Goal: Information Seeking & Learning: Learn about a topic

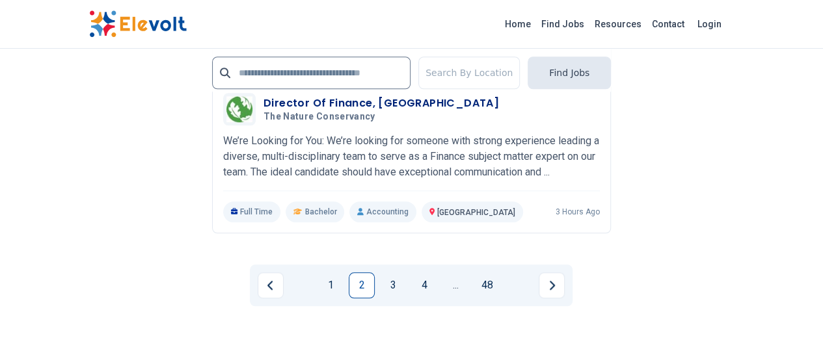
scroll to position [2847, 0]
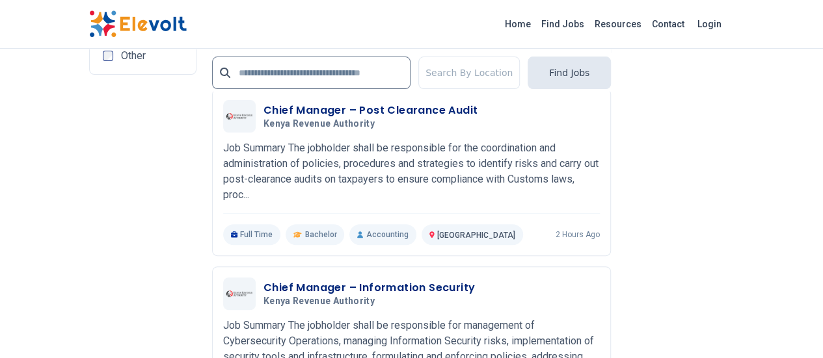
scroll to position [2609, 0]
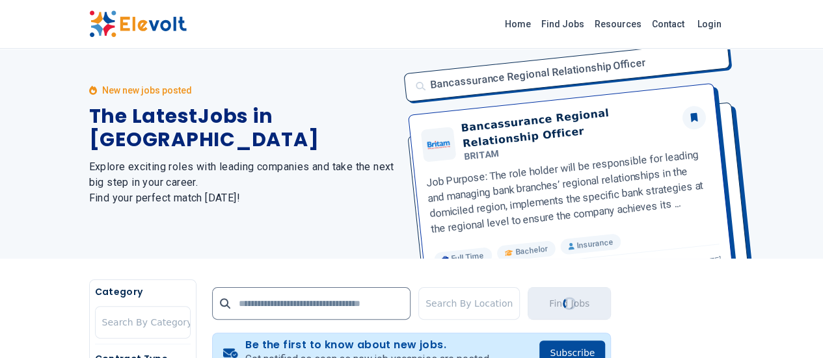
scroll to position [0, 0]
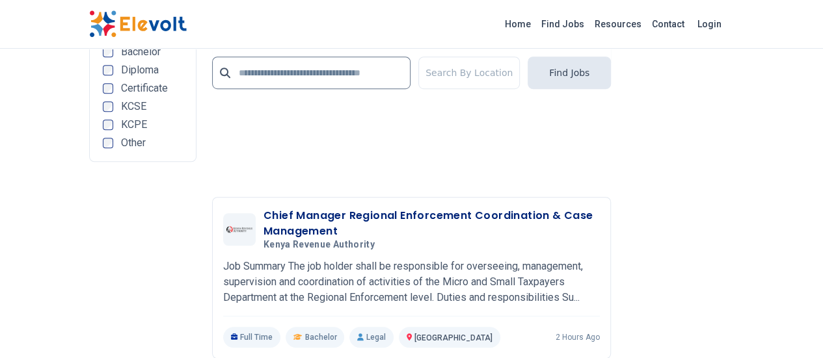
scroll to position [2949, 0]
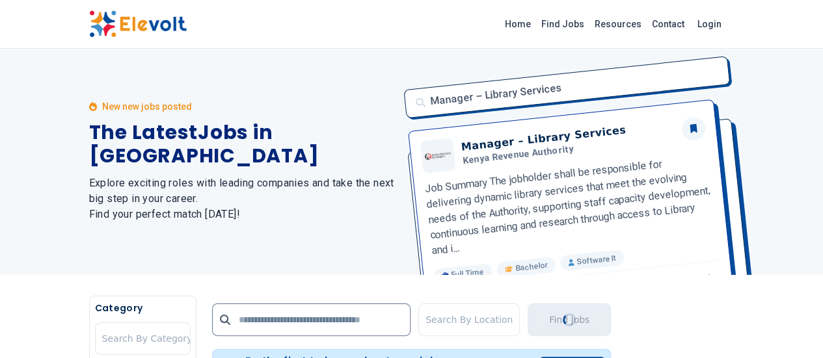
scroll to position [0, 0]
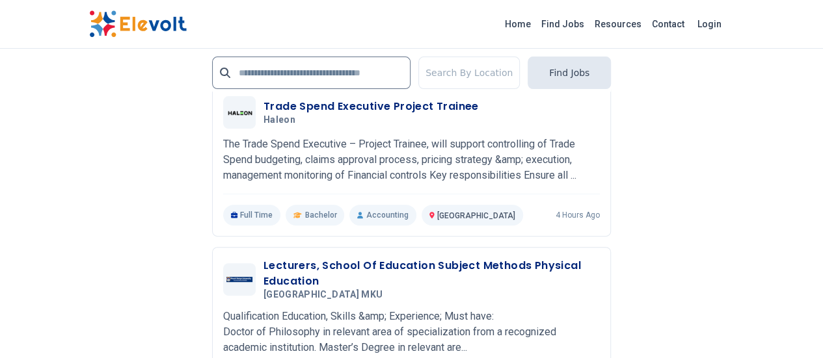
scroll to position [2721, 0]
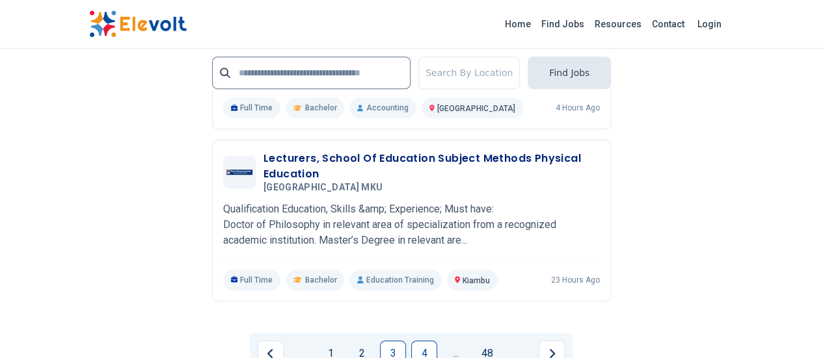
click at [429, 341] on link "4" at bounding box center [424, 354] width 26 height 26
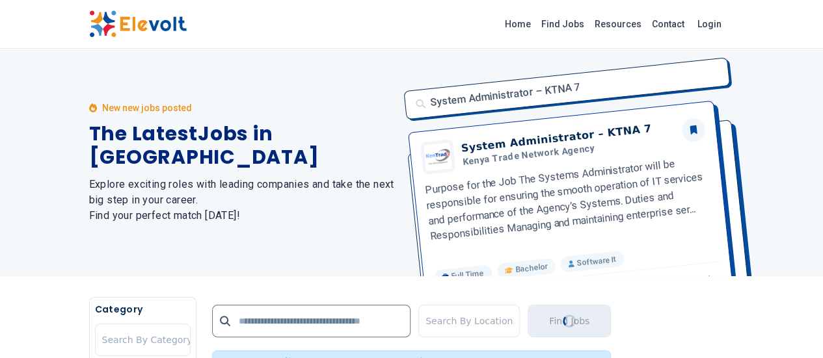
scroll to position [0, 0]
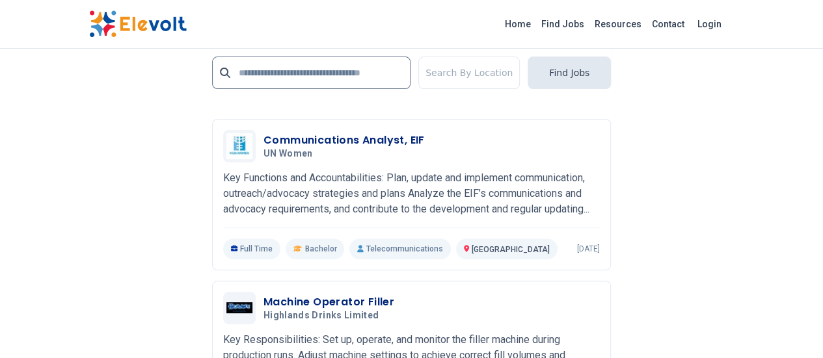
scroll to position [2660, 0]
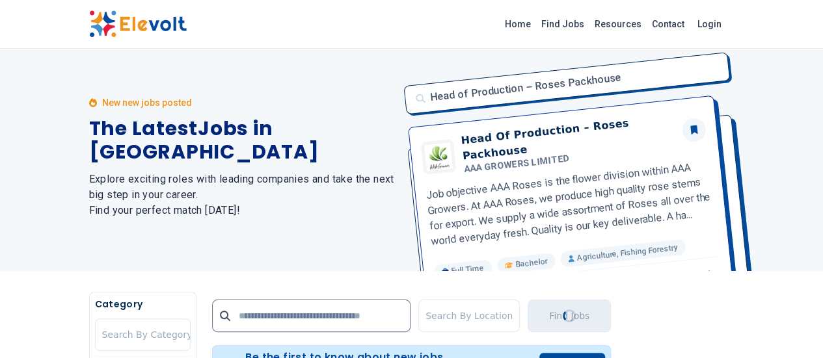
scroll to position [0, 0]
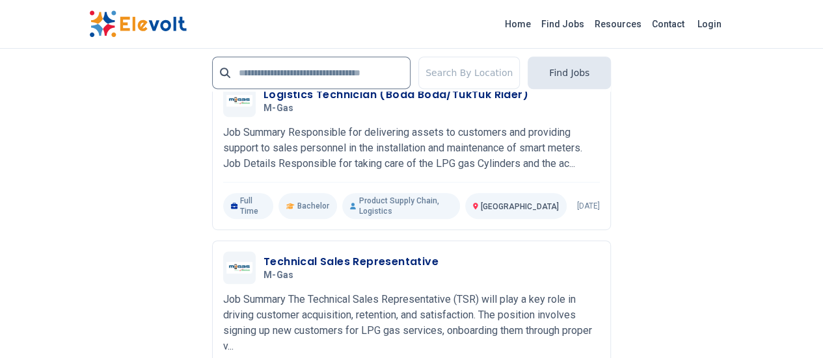
scroll to position [2845, 0]
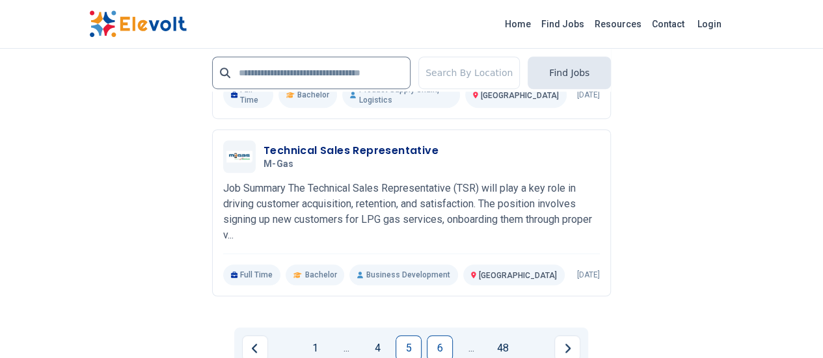
click at [442, 336] on link "6" at bounding box center [440, 349] width 26 height 26
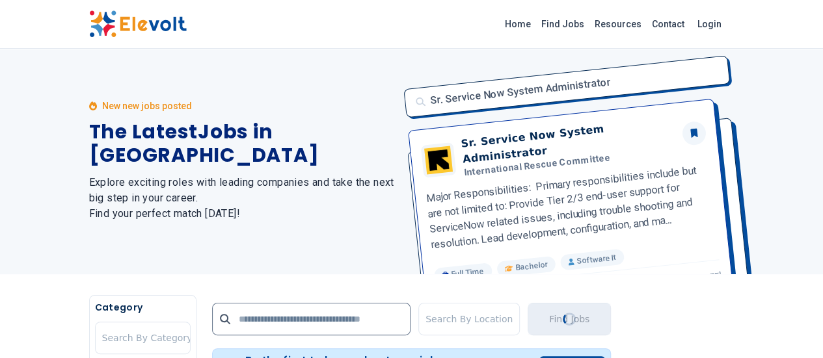
scroll to position [0, 0]
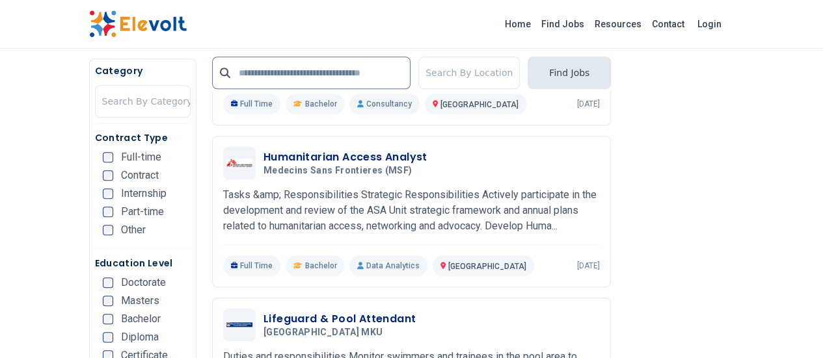
scroll to position [478, 0]
